Goal: Task Accomplishment & Management: Manage account settings

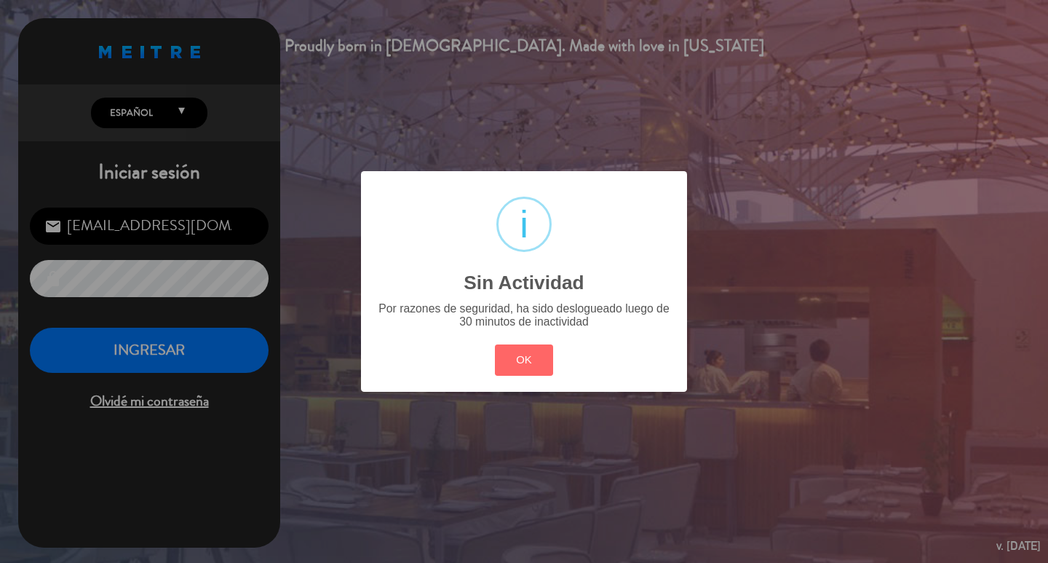
click at [525, 367] on button "OK" at bounding box center [524, 359] width 59 height 31
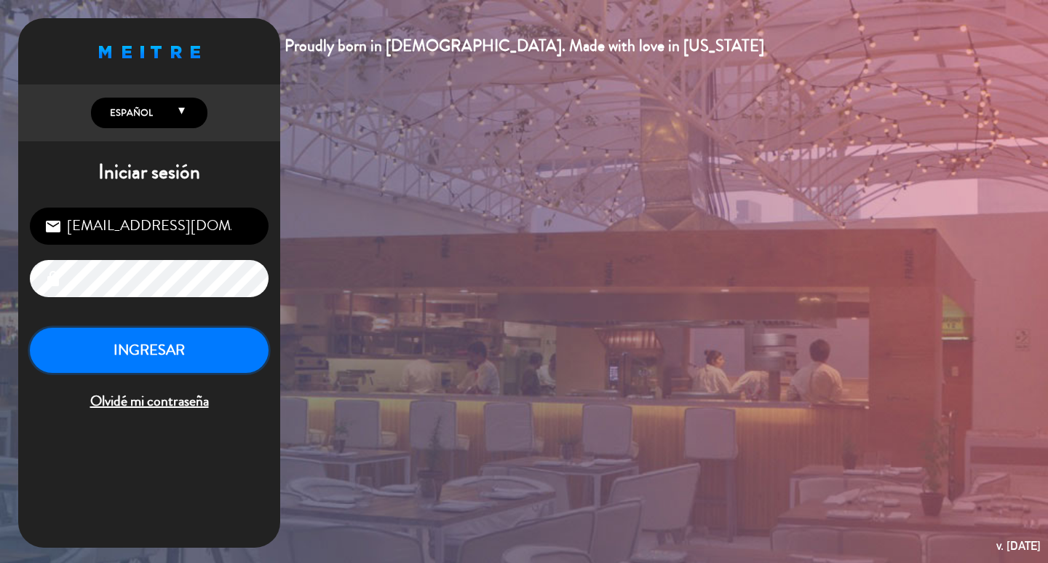
click at [128, 361] on button "INGRESAR" at bounding box center [149, 350] width 239 height 46
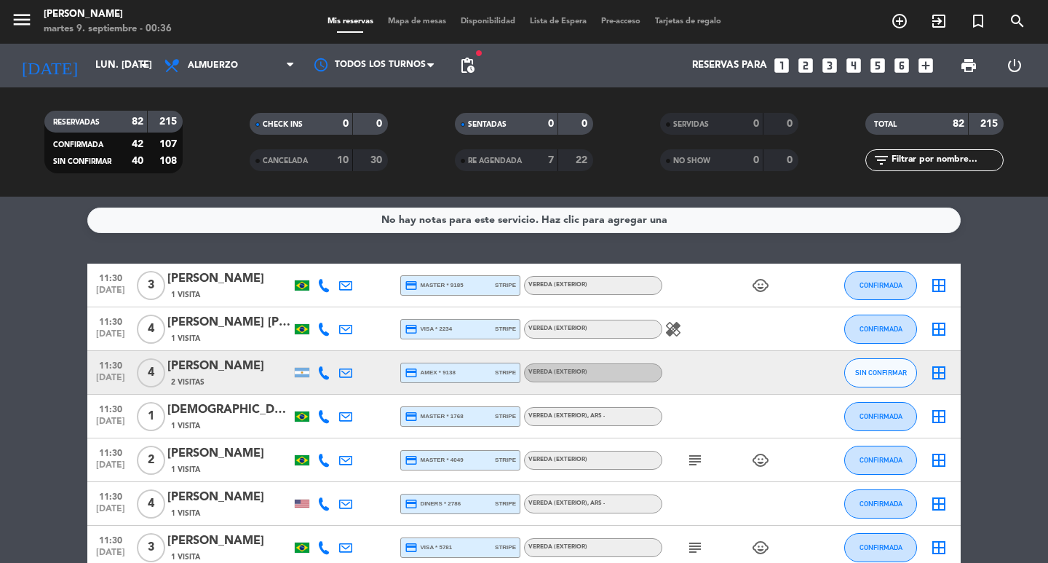
click at [92, 90] on div "RESERVADAS 82 215 CONFIRMADA 42 107 SIN CONFIRMAR 40 108 CHECK INS 0 0 CANCELAD…" at bounding box center [524, 141] width 1048 height 109
click at [95, 80] on div "today lun. 8 sep. arrow_drop_down" at bounding box center [84, 65] width 146 height 32
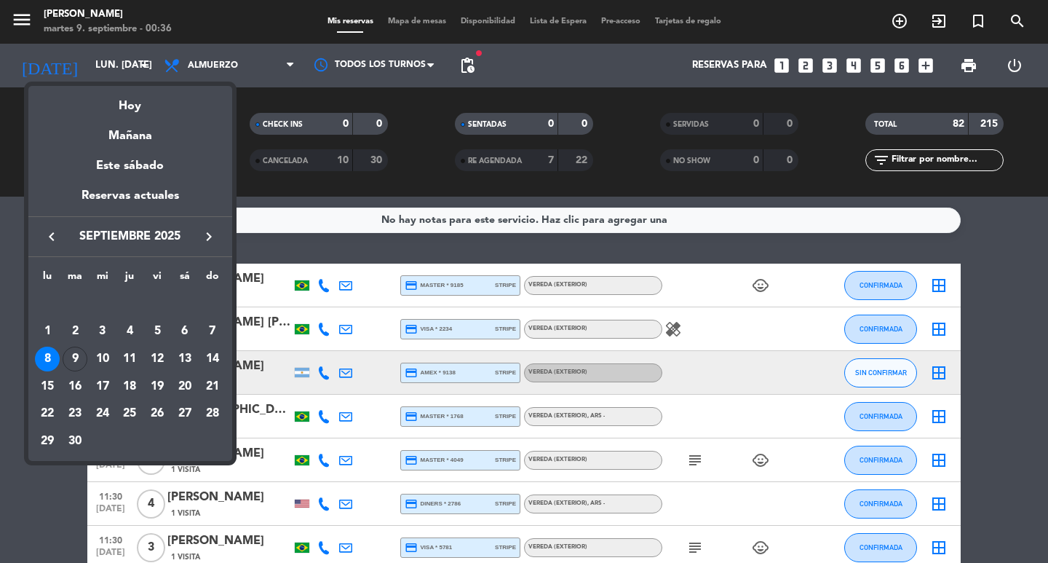
click at [188, 74] on div at bounding box center [524, 281] width 1048 height 563
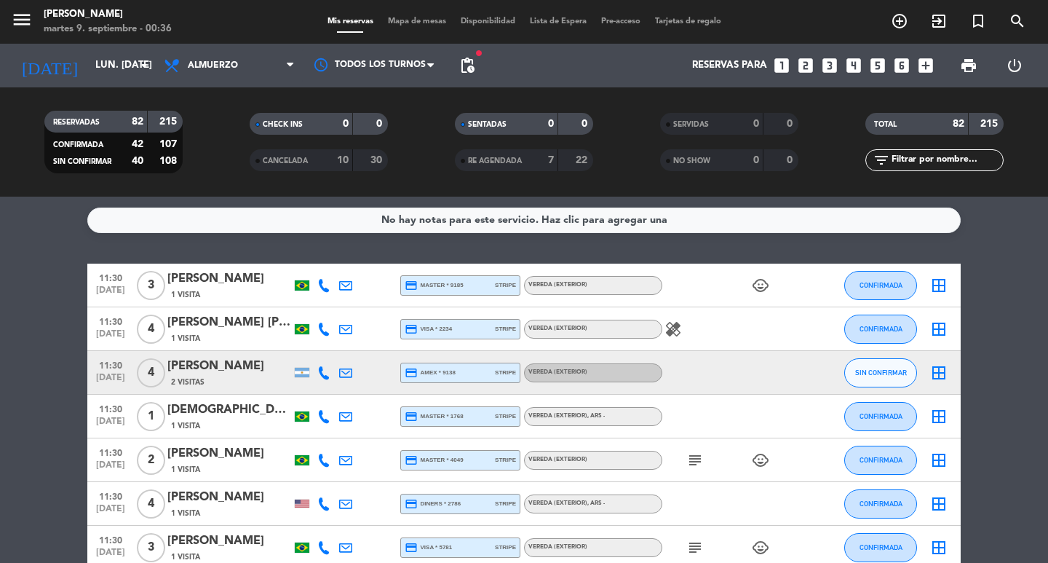
click at [188, 74] on span "Almuerzo" at bounding box center [229, 65] width 146 height 32
click at [233, 177] on div "menu Don Julio martes 9. septiembre - 00:36 Mis reservas Mapa de mesas Disponib…" at bounding box center [524, 98] width 1048 height 196
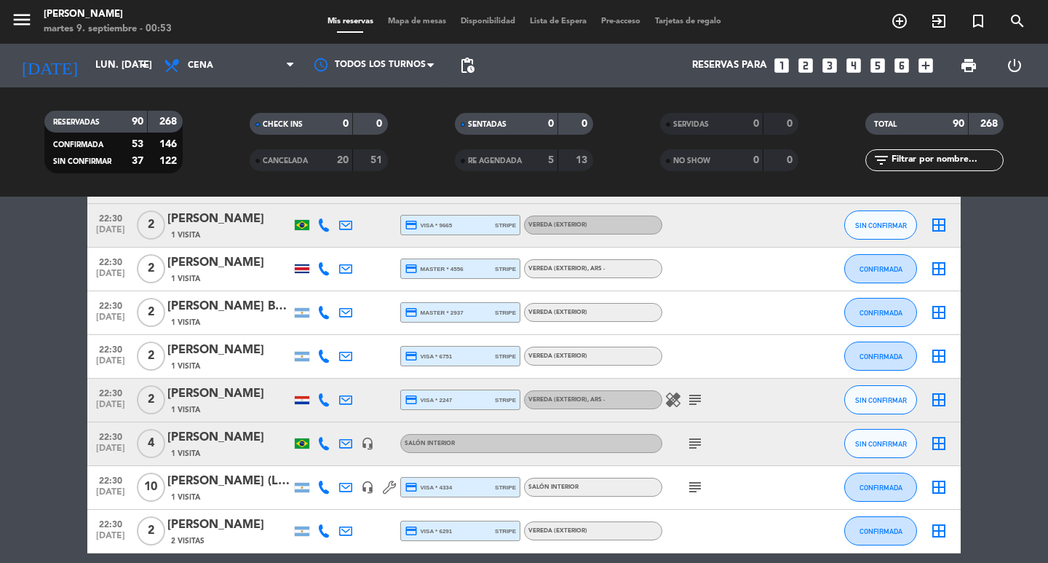
scroll to position [3566, 0]
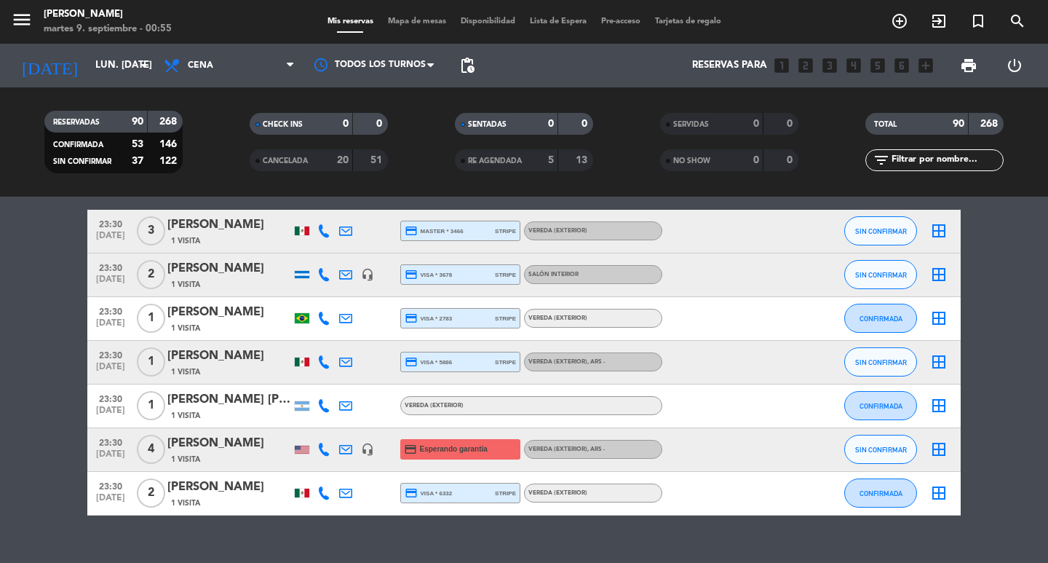
scroll to position [3925, 0]
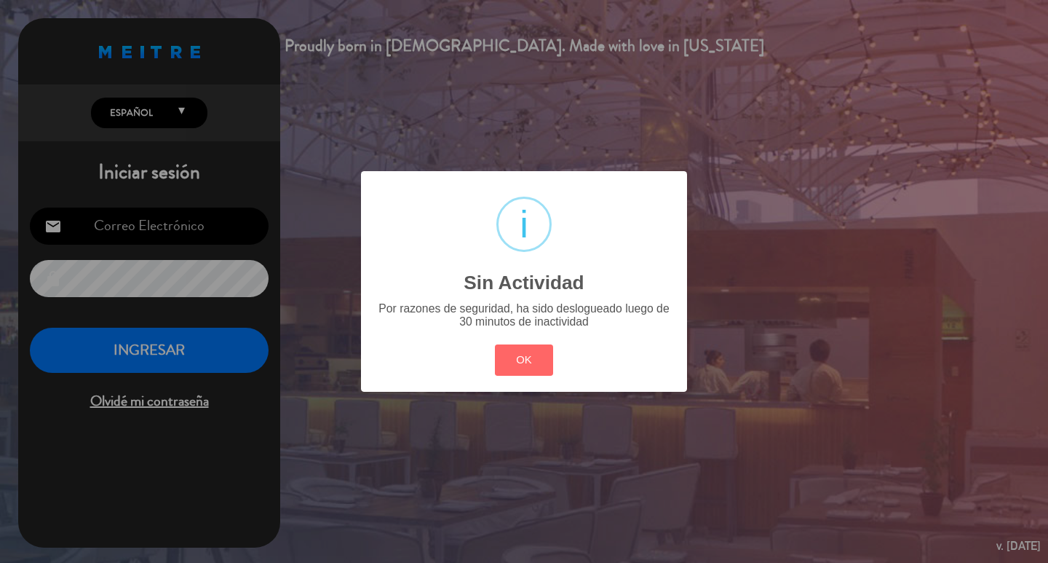
type input "[EMAIL_ADDRESS][DOMAIN_NAME]"
drag, startPoint x: 480, startPoint y: 399, endPoint x: 424, endPoint y: 405, distance: 55.7
click at [479, 391] on div "? ! i Sin Actividad × Por razones de seguridad, ha sido deslogueado luego de 30…" at bounding box center [524, 281] width 326 height 220
click at [508, 368] on button "OK" at bounding box center [524, 359] width 59 height 31
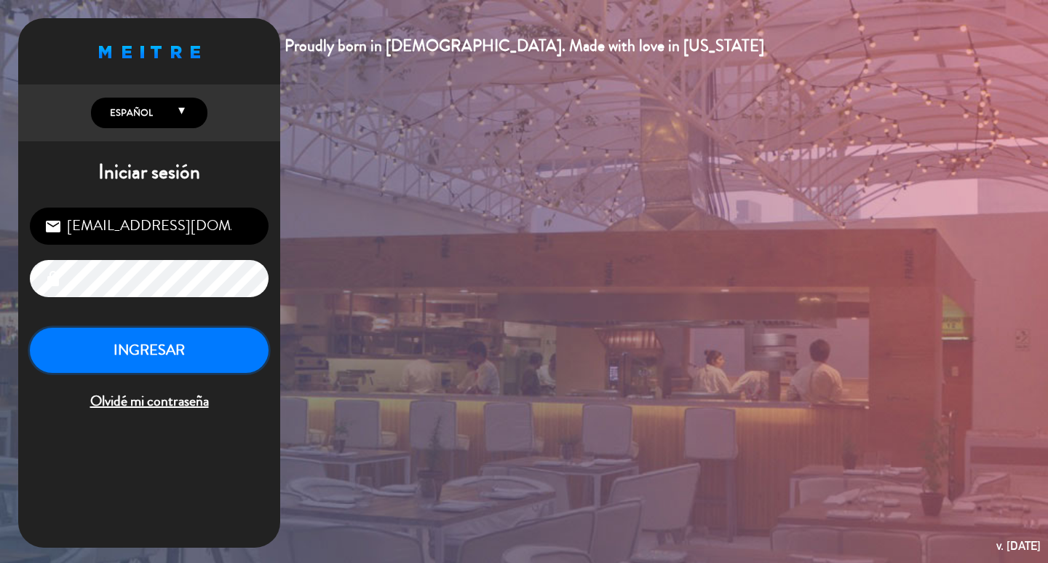
click at [230, 362] on button "INGRESAR" at bounding box center [149, 350] width 239 height 46
